Goal: Find specific page/section: Find specific page/section

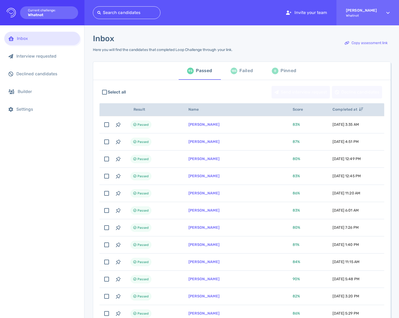
click at [20, 168] on div "Inbox Interview requested Declined candidates Builder Settings" at bounding box center [42, 171] width 84 height 293
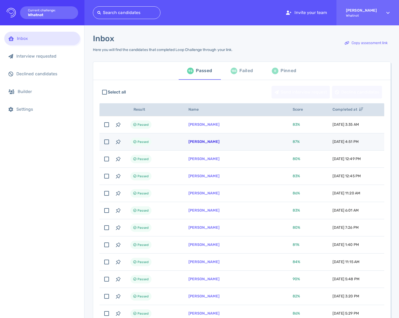
click at [192, 144] on link "Eric Hasson" at bounding box center [204, 141] width 31 height 4
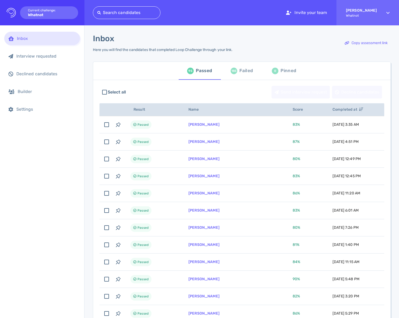
drag, startPoint x: 22, startPoint y: 151, endPoint x: 38, endPoint y: 71, distance: 81.5
click at [22, 150] on div "Inbox Interview requested Declined candidates Builder Settings" at bounding box center [42, 171] width 84 height 293
click at [137, 15] on div at bounding box center [126, 12] width 59 height 7
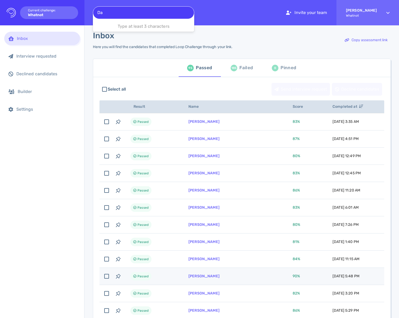
scroll to position [7, 0]
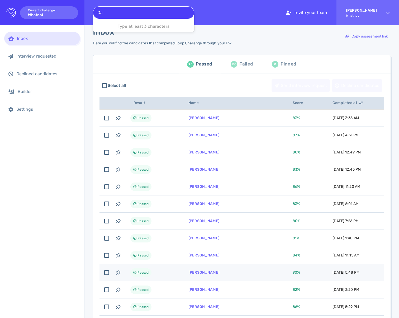
type input "Da"
drag, startPoint x: 236, startPoint y: 271, endPoint x: 229, endPoint y: 273, distance: 7.2
click at [236, 271] on td "[PERSON_NAME]" at bounding box center [234, 272] width 104 height 17
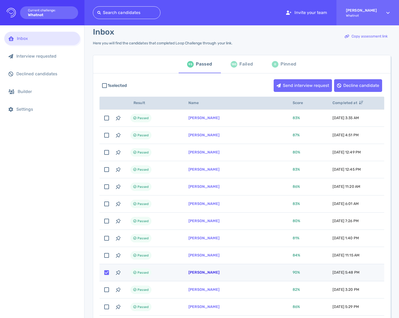
click at [195, 274] on link "[PERSON_NAME]" at bounding box center [204, 272] width 31 height 4
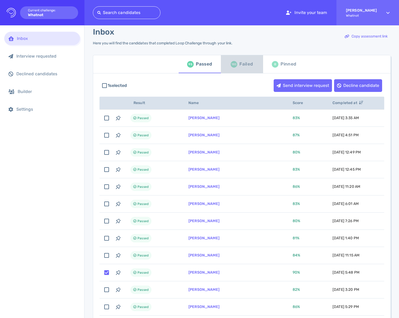
click at [233, 62] on div "185" at bounding box center [234, 64] width 7 height 7
checkbox input "false"
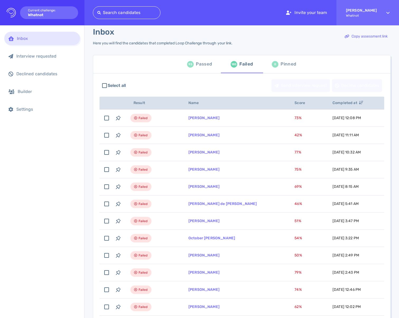
click at [197, 64] on div "Passed" at bounding box center [204, 64] width 16 height 8
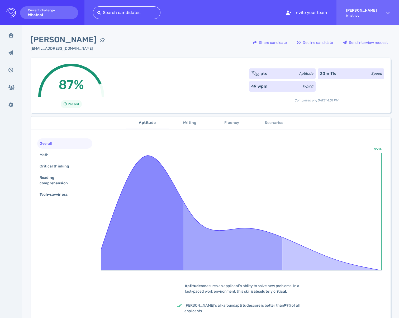
drag, startPoint x: 182, startPoint y: 59, endPoint x: 149, endPoint y: 55, distance: 34.1
click at [182, 59] on div "87% Passed 17 ⁄ 20 pts Aptitude 30m 11s Speed 49 wpm Typing Completed on [DATE]…" at bounding box center [211, 85] width 360 height 55
click at [138, 54] on div "[PERSON_NAME] [PERSON_NAME][EMAIL_ADDRESS][DOMAIN_NAME] Share candidate Decline…" at bounding box center [211, 46] width 360 height 24
click at [138, 54] on div "Eric Hasson ejhasson@gmail.com Share candidate Decline candidate Send interview…" at bounding box center [211, 46] width 360 height 24
click at [137, 54] on div "Eric Hasson ejhasson@gmail.com Share candidate Decline candidate Send interview…" at bounding box center [211, 46] width 360 height 24
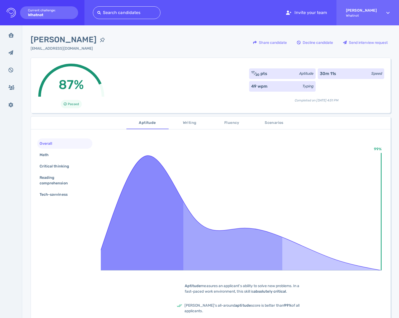
click at [59, 37] on span "Eric Hasson" at bounding box center [64, 40] width 66 height 12
copy div "Eric Hasson"
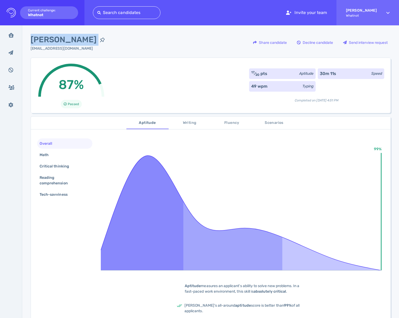
click at [271, 126] on button "Scenarios" at bounding box center [274, 122] width 42 height 13
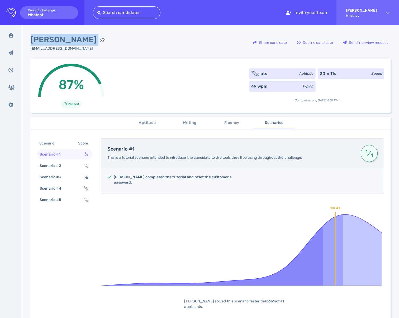
click at [50, 41] on span "Eric Hasson" at bounding box center [64, 40] width 66 height 12
copy div "Eric Hasson"
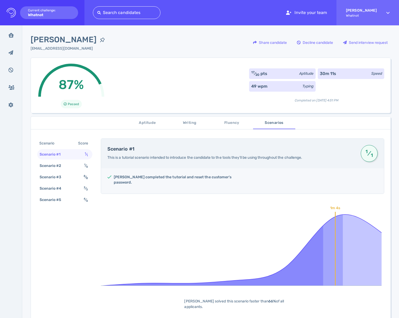
click at [157, 62] on div "87% Passed 17 ⁄ 20 pts Aptitude 30m 11s Speed 49 wpm Typing Completed on Octobe…" at bounding box center [211, 85] width 360 height 55
click at [158, 61] on div "87% Passed 17 ⁄ 20 pts Aptitude 30m 11s Speed 49 wpm Typing Completed on Octobe…" at bounding box center [211, 85] width 360 height 55
click at [156, 61] on div "87% Passed 17 ⁄ 20 pts Aptitude 30m 11s Speed 49 wpm Typing Completed on Octobe…" at bounding box center [211, 85] width 360 height 55
drag, startPoint x: 156, startPoint y: 61, endPoint x: 69, endPoint y: 40, distance: 88.9
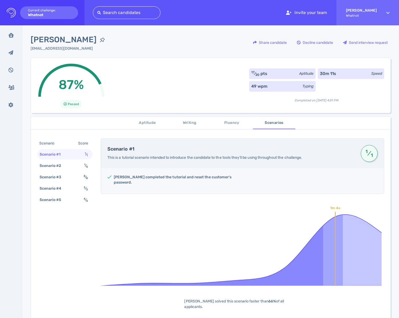
click at [155, 61] on div "87% Passed 17 ⁄ 20 pts Aptitude 30m 11s Speed 49 wpm Typing Completed on Octobe…" at bounding box center [211, 85] width 360 height 55
click at [64, 38] on span "Eric Hasson" at bounding box center [64, 40] width 66 height 12
click at [64, 39] on span "Eric Hasson" at bounding box center [64, 40] width 66 height 12
copy span "Hasson"
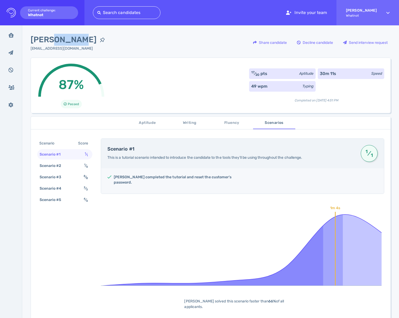
click at [69, 39] on span "Eric Hasson" at bounding box center [64, 40] width 66 height 12
click at [125, 37] on div "Eric Hasson ejhasson@gmail.com Share candidate Decline candidate Send interview…" at bounding box center [211, 46] width 360 height 24
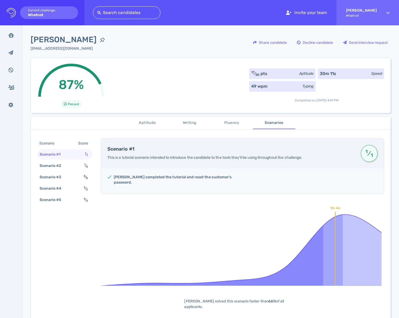
click at [63, 38] on span "Eric Hasson" at bounding box center [64, 40] width 66 height 12
copy div "Eric Hasson"
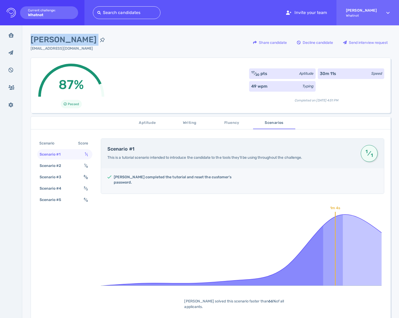
click at [52, 44] on span "Eric Hasson" at bounding box center [64, 40] width 66 height 12
click at [53, 43] on span "Eric Hasson" at bounding box center [64, 40] width 66 height 12
copy div "Eric Hasson"
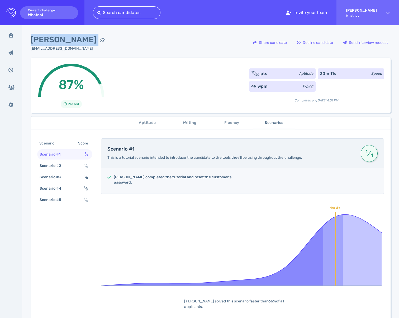
click at [55, 38] on span "Eric Hasson" at bounding box center [64, 40] width 66 height 12
click at [114, 41] on div "Eric Hasson ejhasson@gmail.com Share candidate Decline candidate Send interview…" at bounding box center [211, 46] width 360 height 24
click at [49, 42] on span "Eric Hasson" at bounding box center [64, 40] width 66 height 12
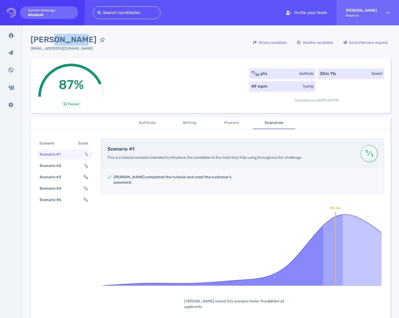
click at [49, 42] on span "Eric Hasson" at bounding box center [64, 40] width 66 height 12
click at [117, 45] on div "Eric Hasson ejhasson@gmail.com Share candidate Decline candidate Send interview…" at bounding box center [211, 46] width 360 height 24
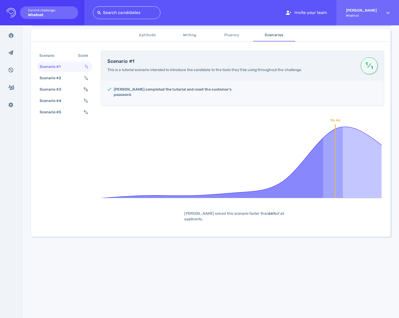
click at [65, 227] on div "Aptitude Writing Fluency Scenarios Scenario Score Scenario #1 1 ⁄ 1 Scenario #2…" at bounding box center [211, 165] width 360 height 280
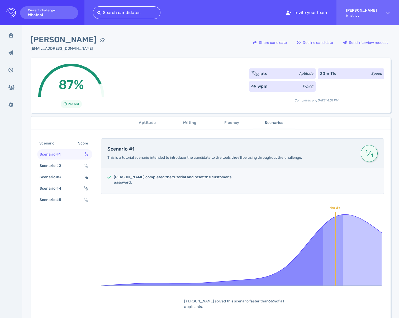
click at [79, 238] on div "Scenario Score Scenario #1 1 ⁄ 1 Scenario #2 1 ⁄ 4 Scenario #3 8 ⁄ 8 Scenario #…" at bounding box center [211, 228] width 360 height 192
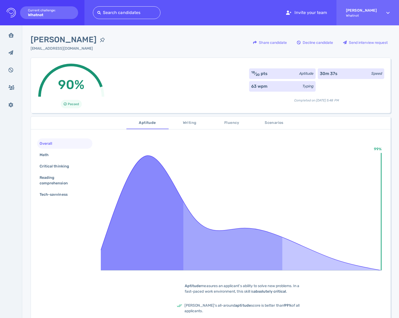
drag, startPoint x: 138, startPoint y: 56, endPoint x: 133, endPoint y: 61, distance: 6.9
click at [138, 56] on div "[PERSON_NAME] [EMAIL_ADDRESS][DOMAIN_NAME] Share candidate Decline candidate Se…" at bounding box center [211, 46] width 360 height 24
